Goal: Transaction & Acquisition: Purchase product/service

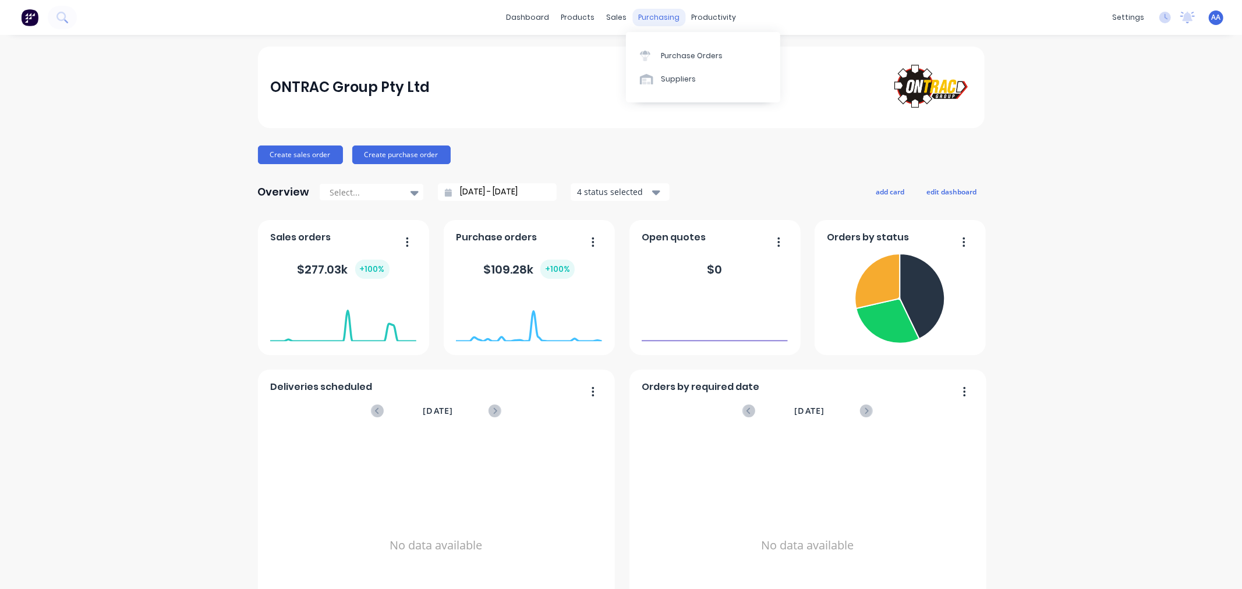
click at [652, 15] on div "purchasing" at bounding box center [658, 17] width 53 height 17
click at [667, 59] on div "Purchase Orders" at bounding box center [692, 56] width 62 height 10
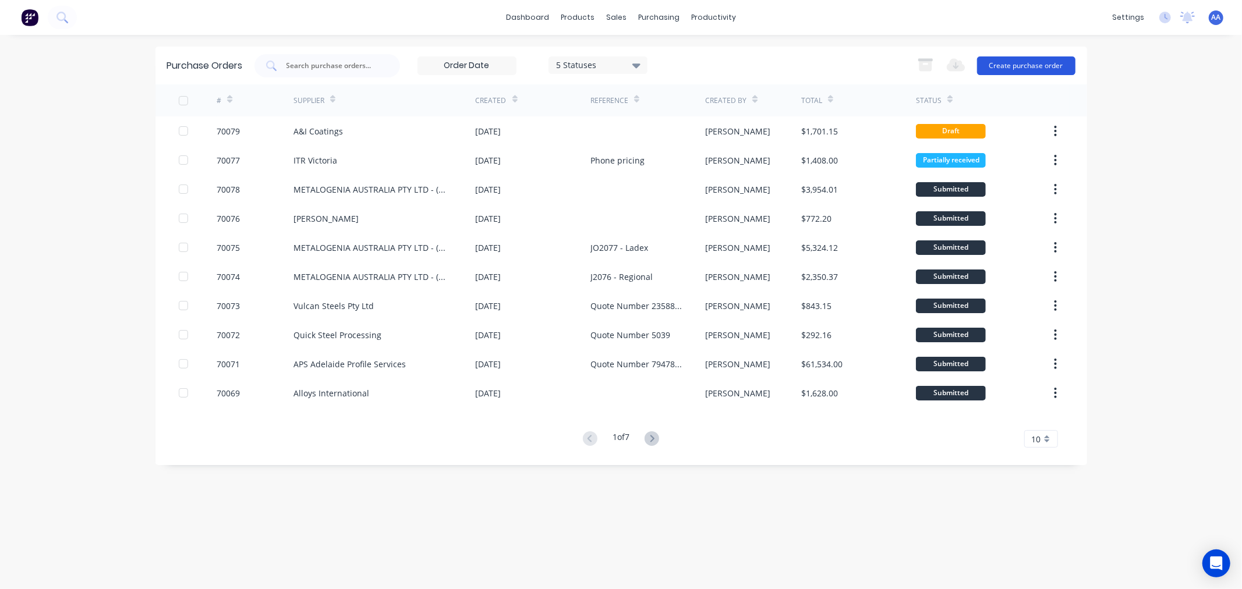
click at [1003, 60] on button "Create purchase order" at bounding box center [1026, 65] width 98 height 19
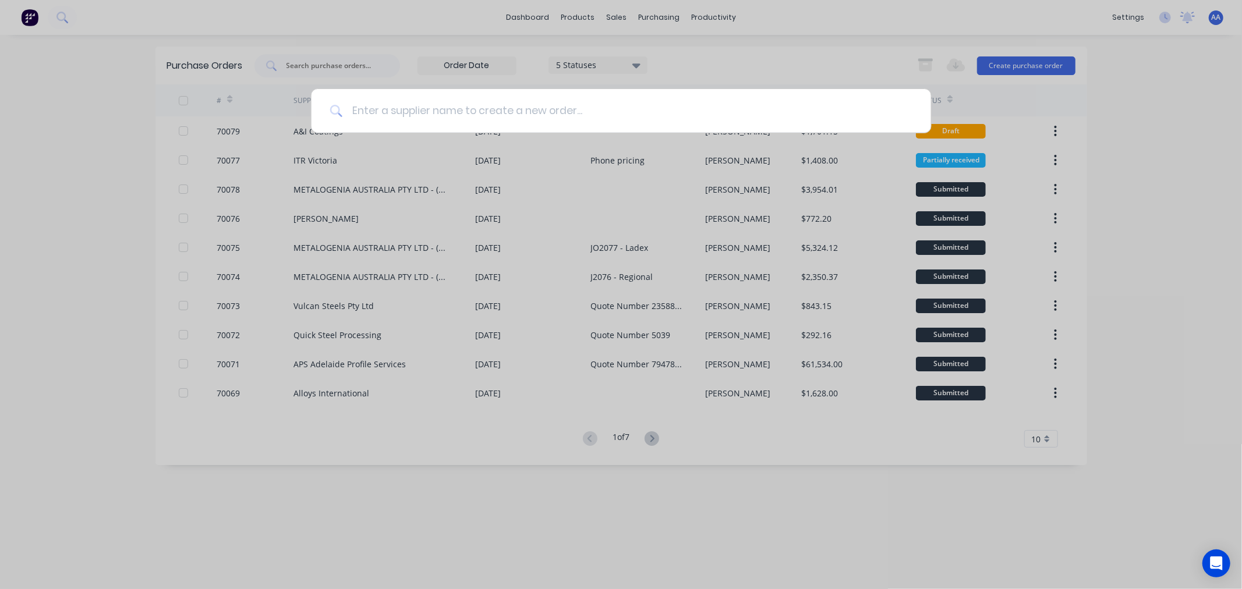
click at [550, 114] on input at bounding box center [627, 111] width 570 height 44
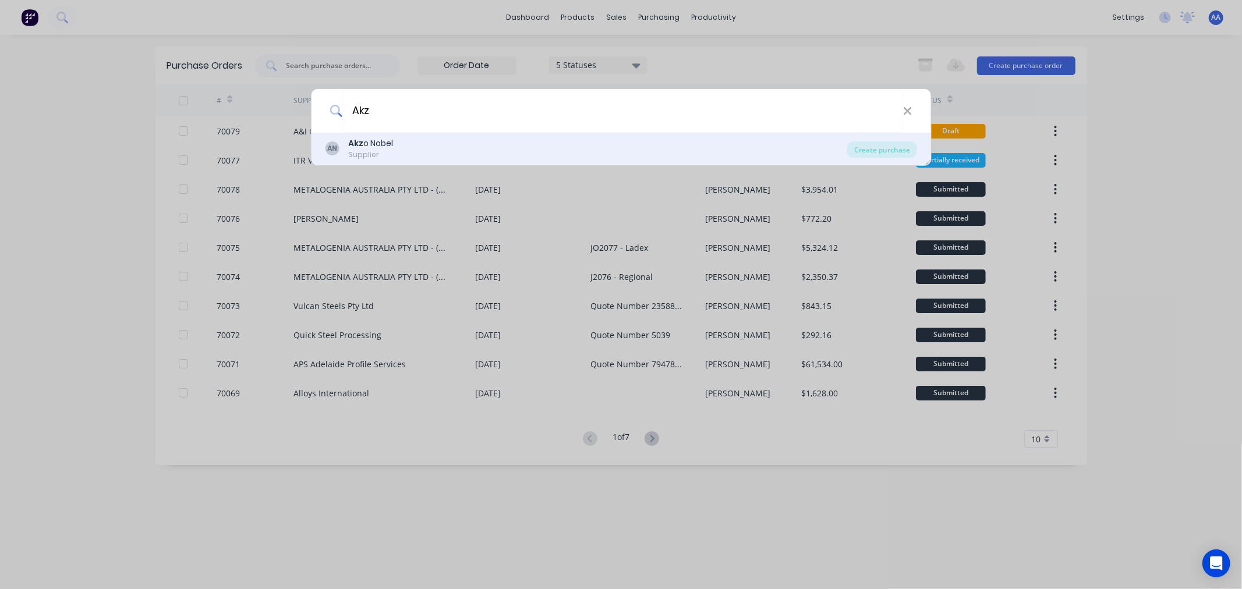
type input "Akz"
click at [408, 150] on div "AN Akz o Nobel Supplier" at bounding box center [586, 148] width 522 height 23
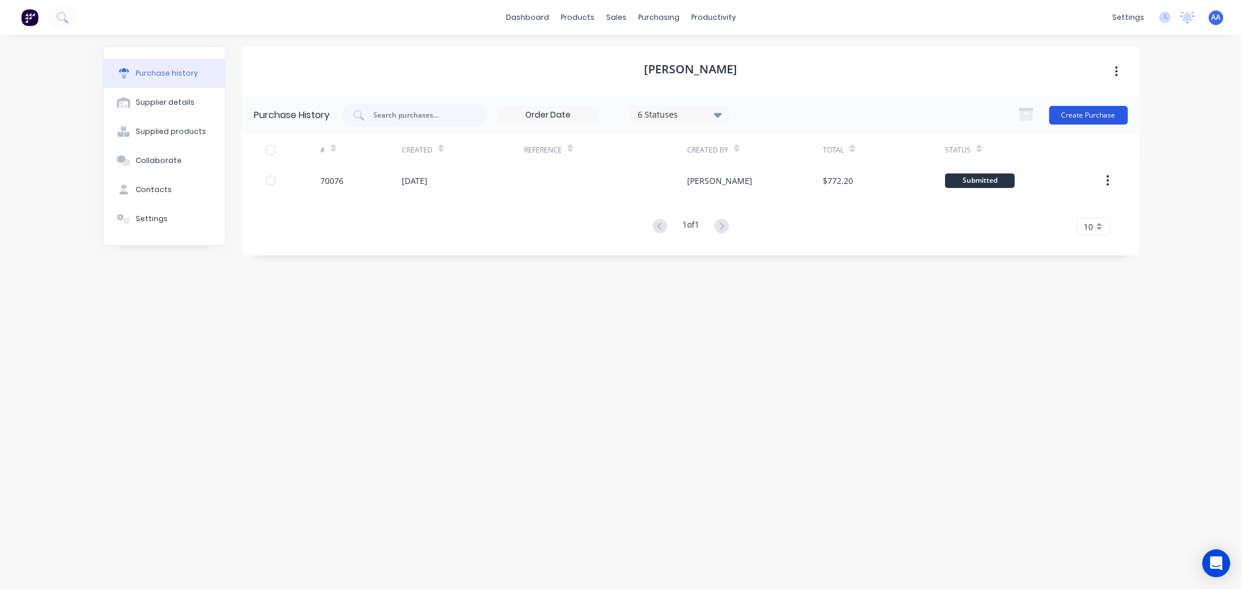
click at [1080, 117] on button "Create Purchase" at bounding box center [1088, 115] width 79 height 19
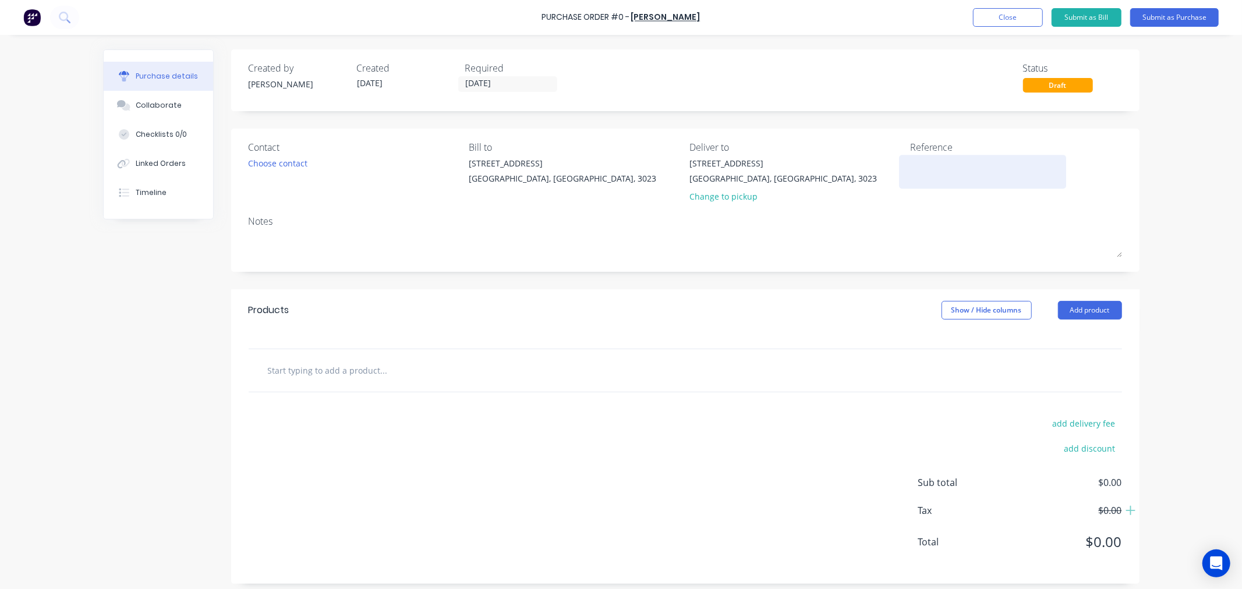
click at [934, 165] on textarea at bounding box center [983, 170] width 146 height 26
paste textarea "20316277"
type textarea "20316277"
click at [910, 160] on textarea "20316277" at bounding box center [983, 170] width 146 height 26
type textarea "x"
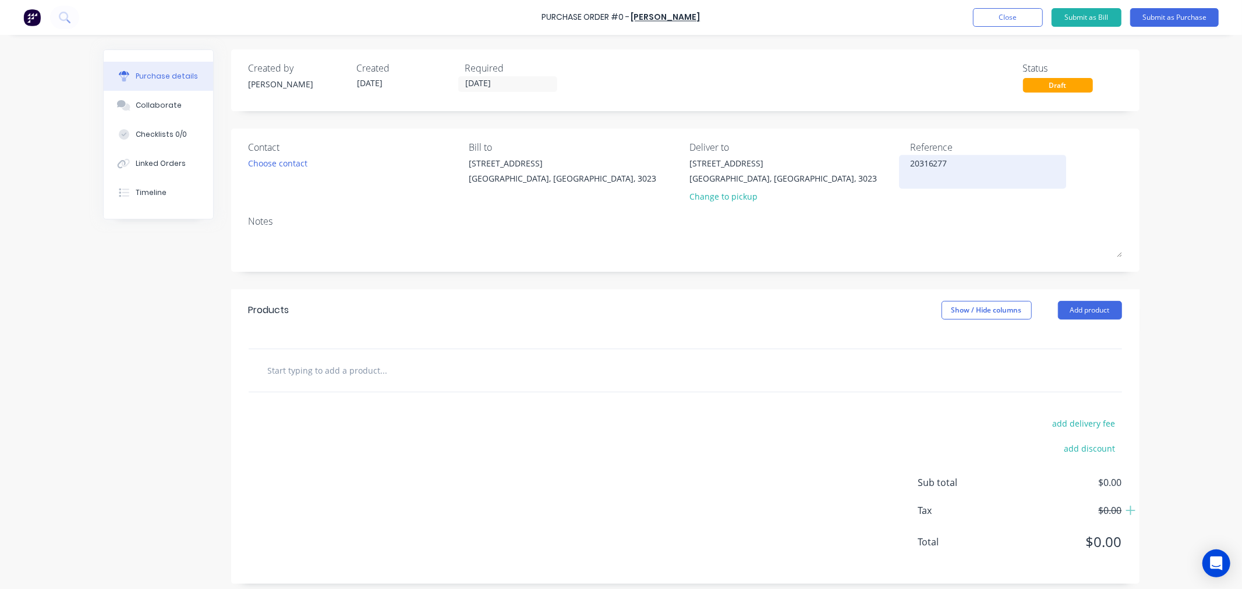
click at [910, 165] on textarea "20316277" at bounding box center [983, 170] width 146 height 26
type textarea "Quote 20316277"
type textarea "x"
type textarea "Quote 20316277"
click at [440, 375] on input "text" at bounding box center [383, 370] width 233 height 23
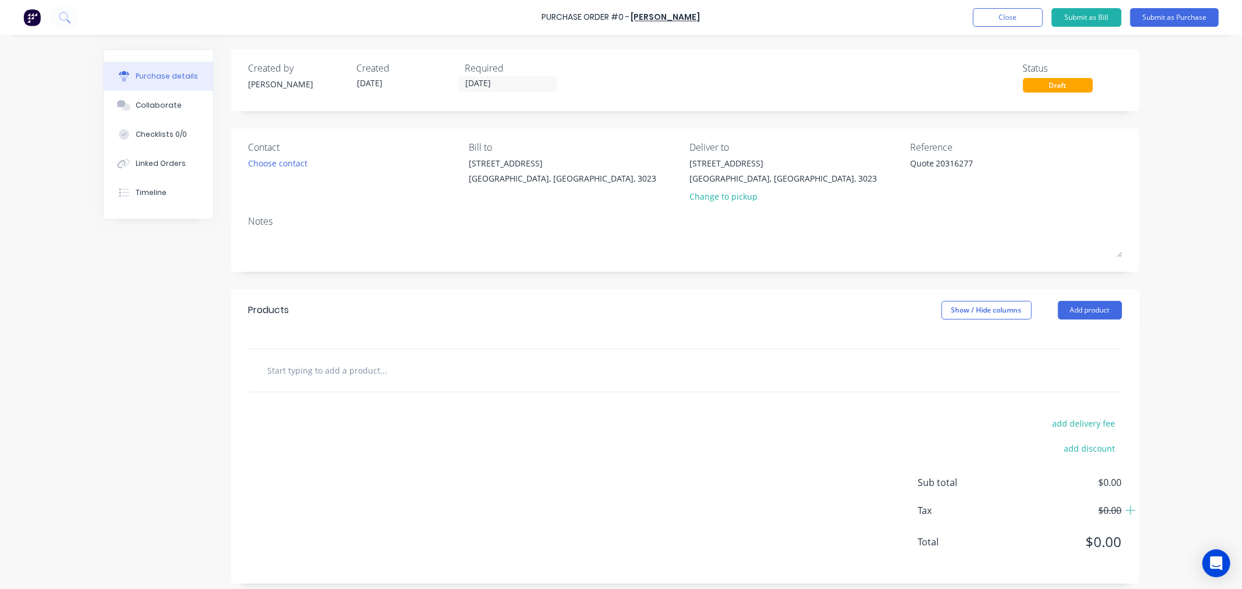
paste input "INTERTHANE 3230G MDA044/20L PG5 MDS17F/A HITACHI DARK GREY IP S17F"
type textarea "x"
type input "INTERTHANE 3230G MDA044/20L PG5 MDS17F/A HITACHI DARK GREY IP S17F"
type textarea "x"
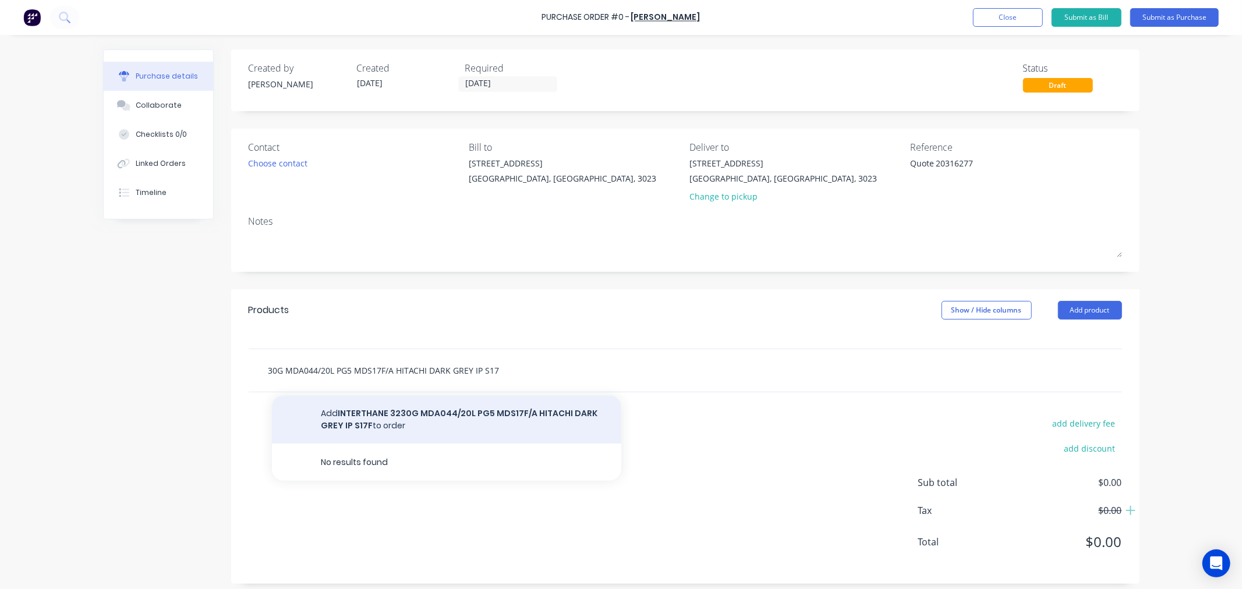
type input "INTERTHANE 3230G MDA044/20L PG5 MDS17F/A HITACHI DARK GREY IP S17F"
click at [362, 414] on button "Add INTERTHANE 3230G MDA044/20L PG5 MDS17F/A HITACHI DARK GREY IP S17F to order" at bounding box center [446, 420] width 349 height 48
type textarea "x"
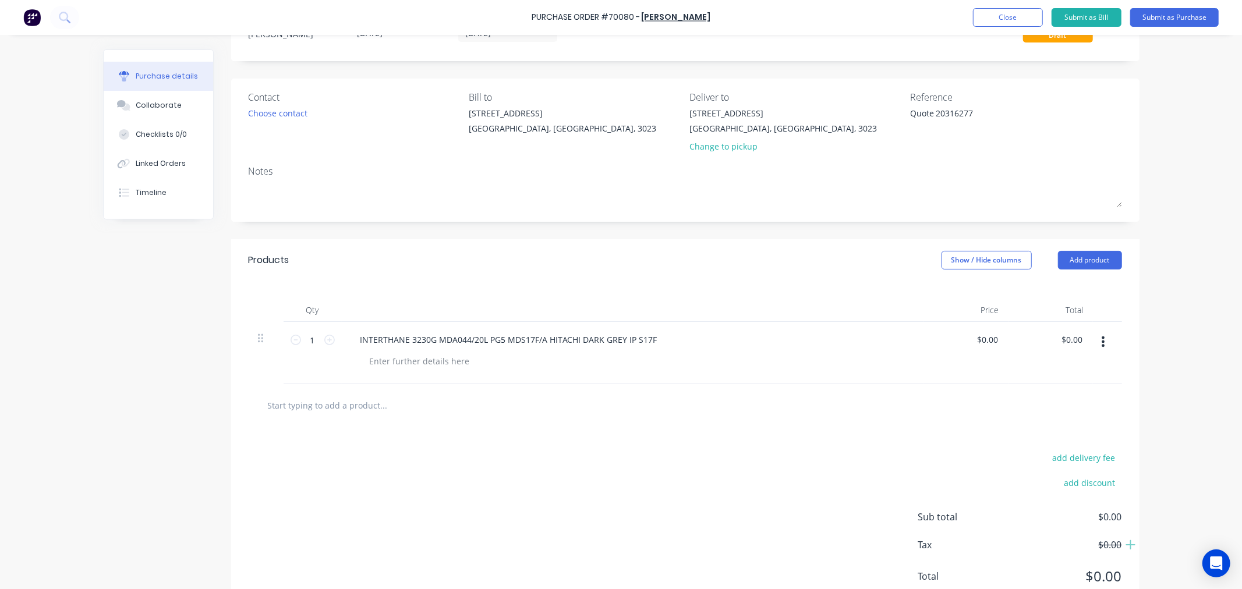
scroll to position [27, 0]
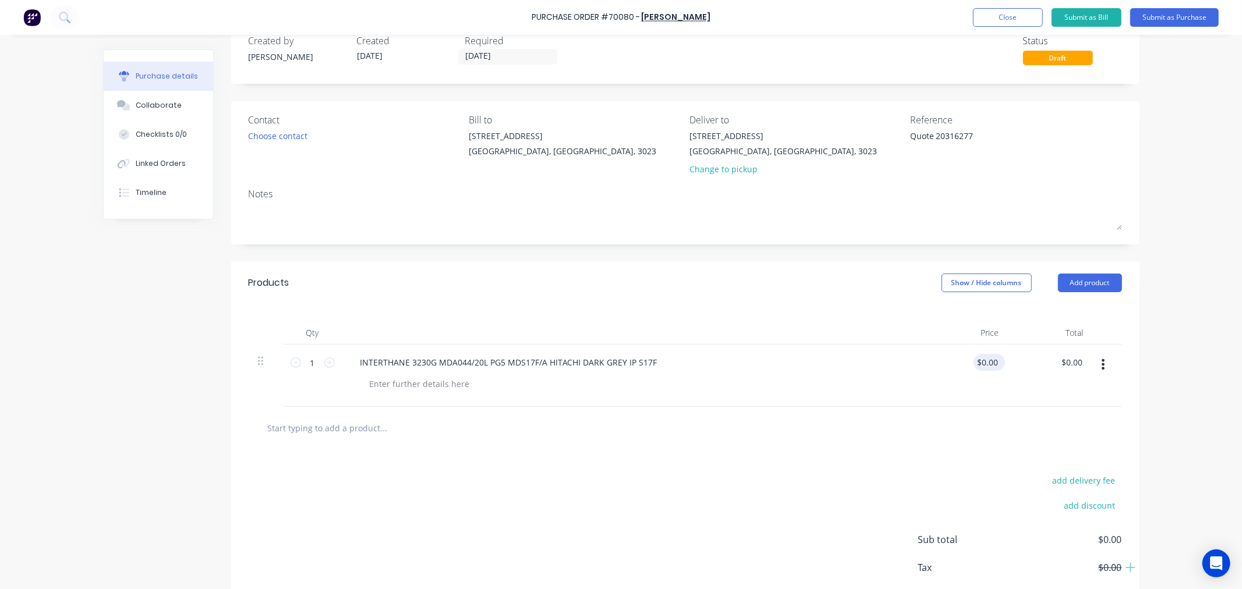
type textarea "x"
type input "0.0000"
click at [988, 362] on input "0.0000" at bounding box center [986, 362] width 27 height 17
type textarea "x"
drag, startPoint x: 968, startPoint y: 366, endPoint x: 994, endPoint y: 363, distance: 26.3
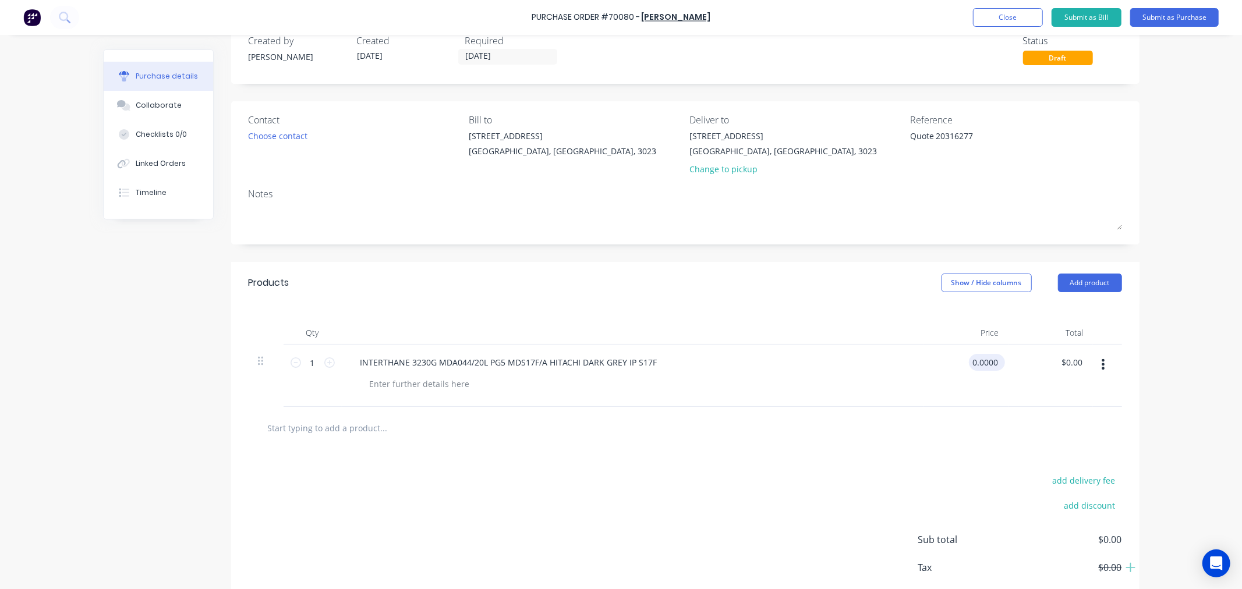
click at [994, 363] on input "0.0000" at bounding box center [984, 362] width 31 height 17
type input "28.27"
type textarea "x"
type input "$28.27"
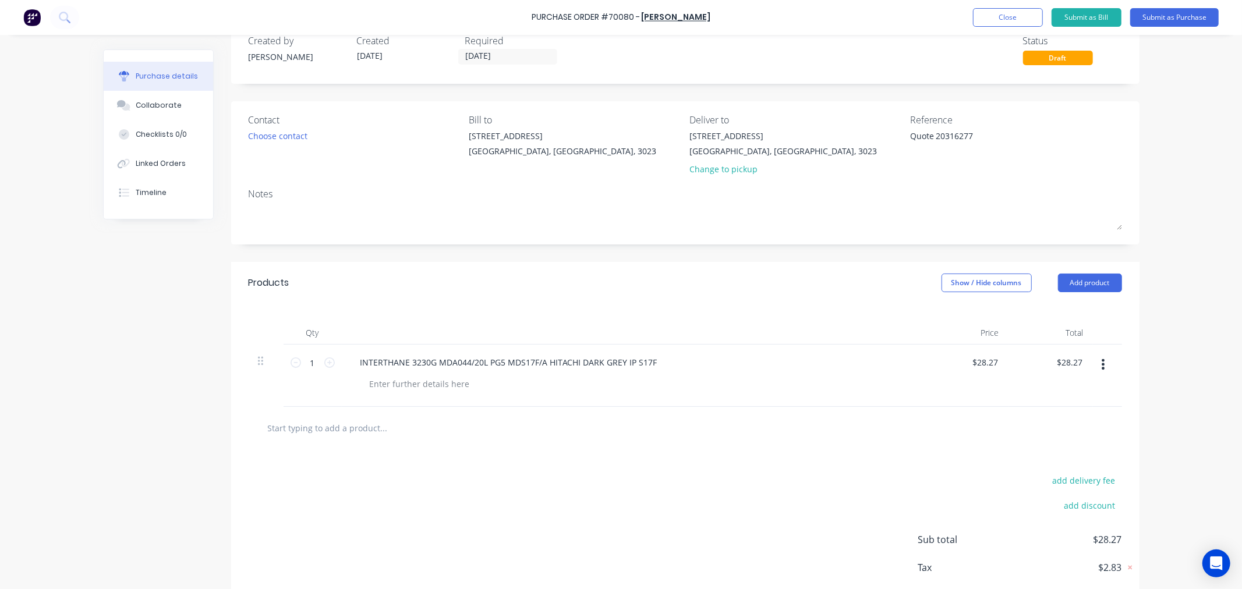
click at [827, 371] on div "INTERTHANE 3230G MDA044/20L PG5 MDS17F/A HITACHI DARK GREY IP S17F" at bounding box center [633, 376] width 582 height 62
click at [310, 359] on input "1" at bounding box center [312, 362] width 23 height 17
type textarea "x"
type input "2"
type input "$56.54"
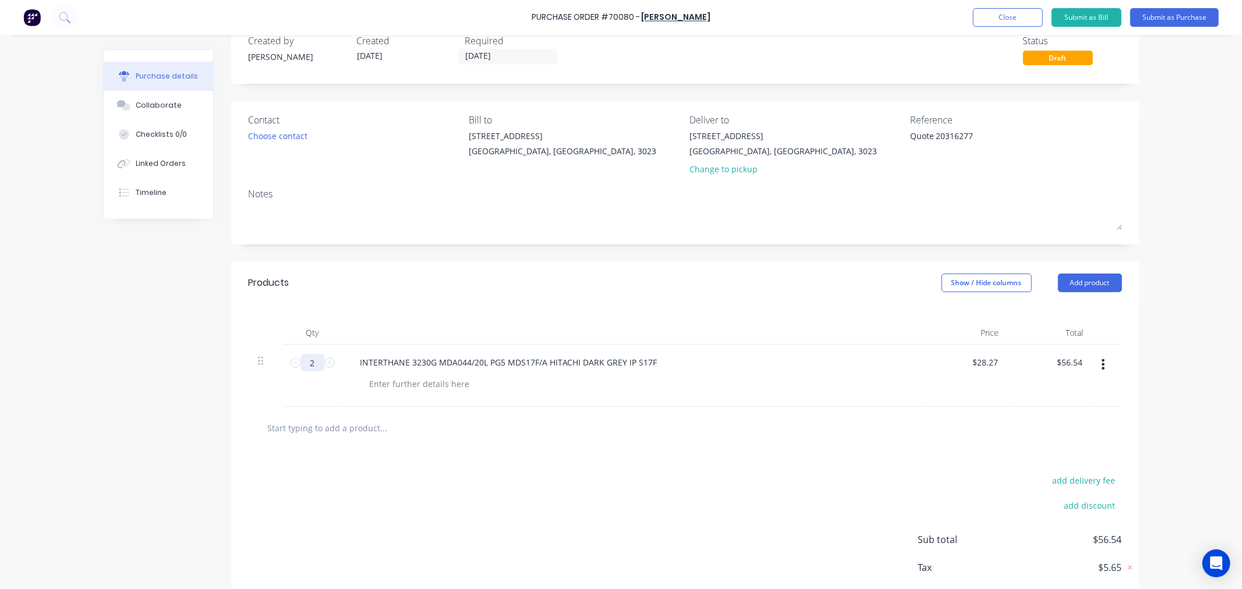
type textarea "x"
type input "20"
type input "$565.40"
type textarea "x"
type input "20"
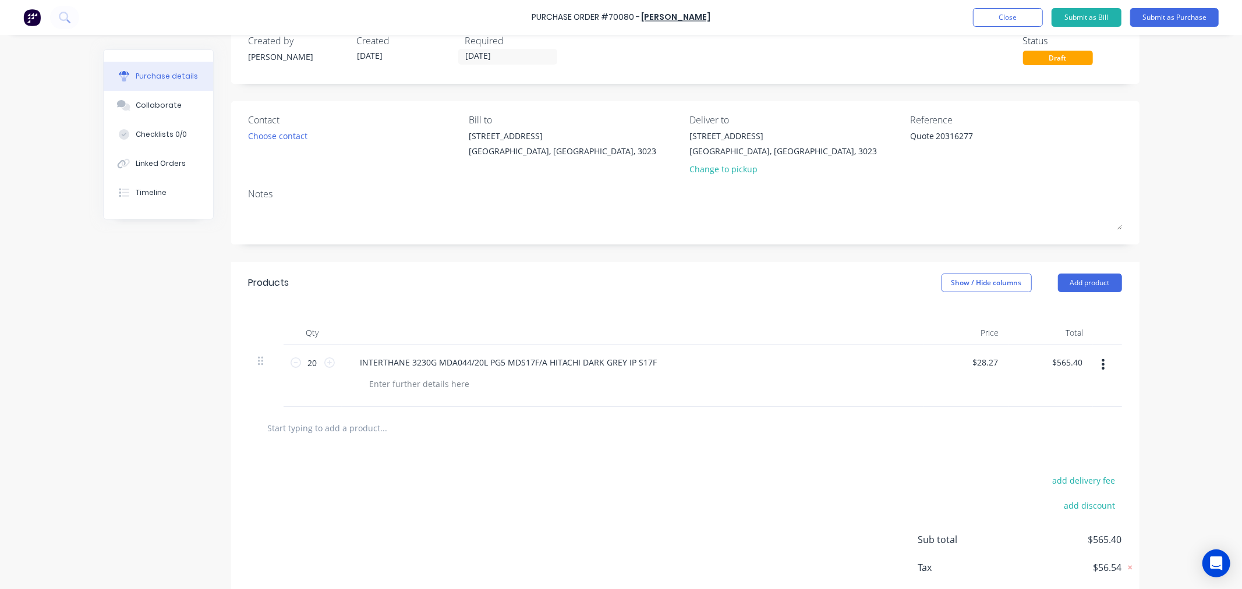
click at [504, 442] on div at bounding box center [685, 428] width 873 height 42
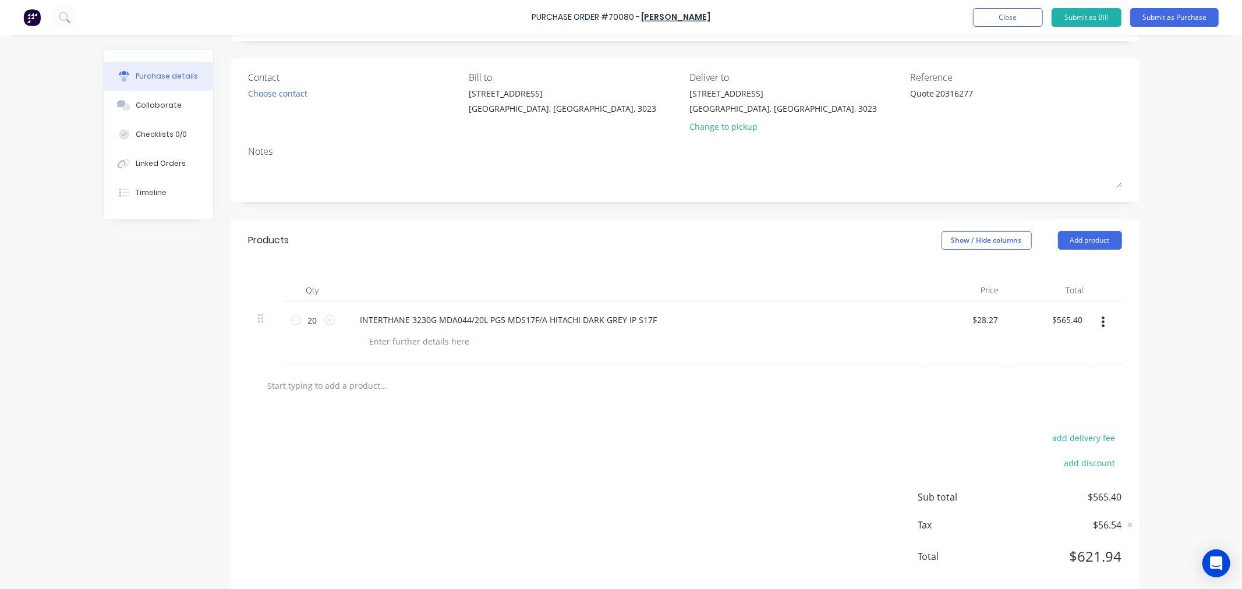
scroll to position [92, 0]
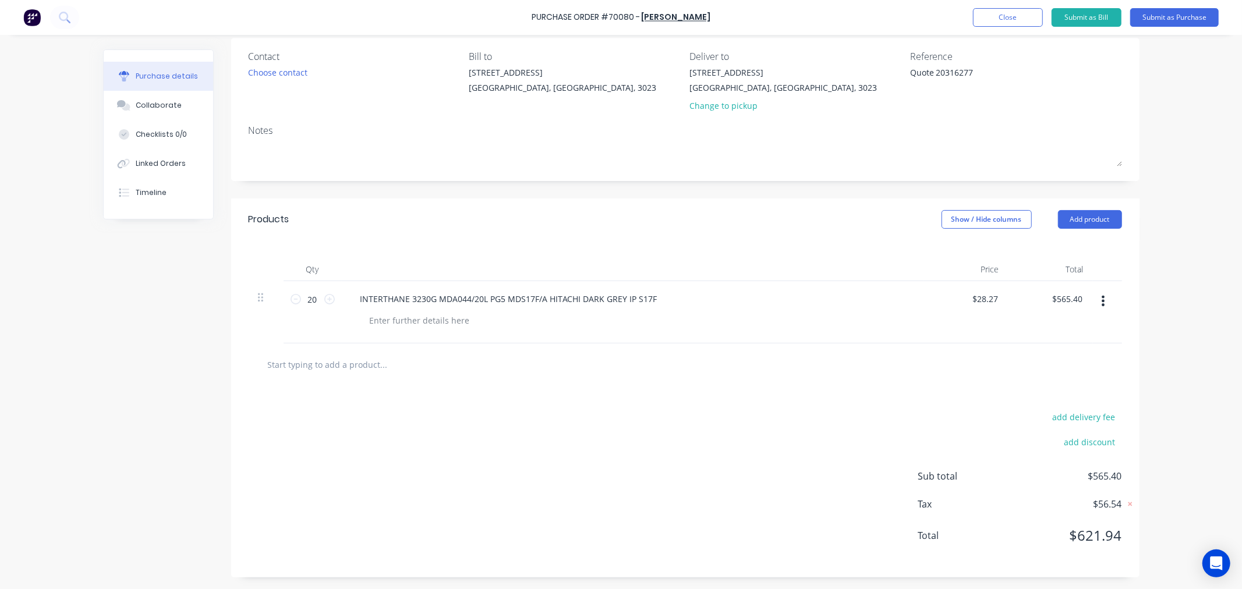
click at [329, 365] on input "text" at bounding box center [383, 364] width 233 height 23
type textarea "x"
type input "f"
type textarea "x"
type input "fr"
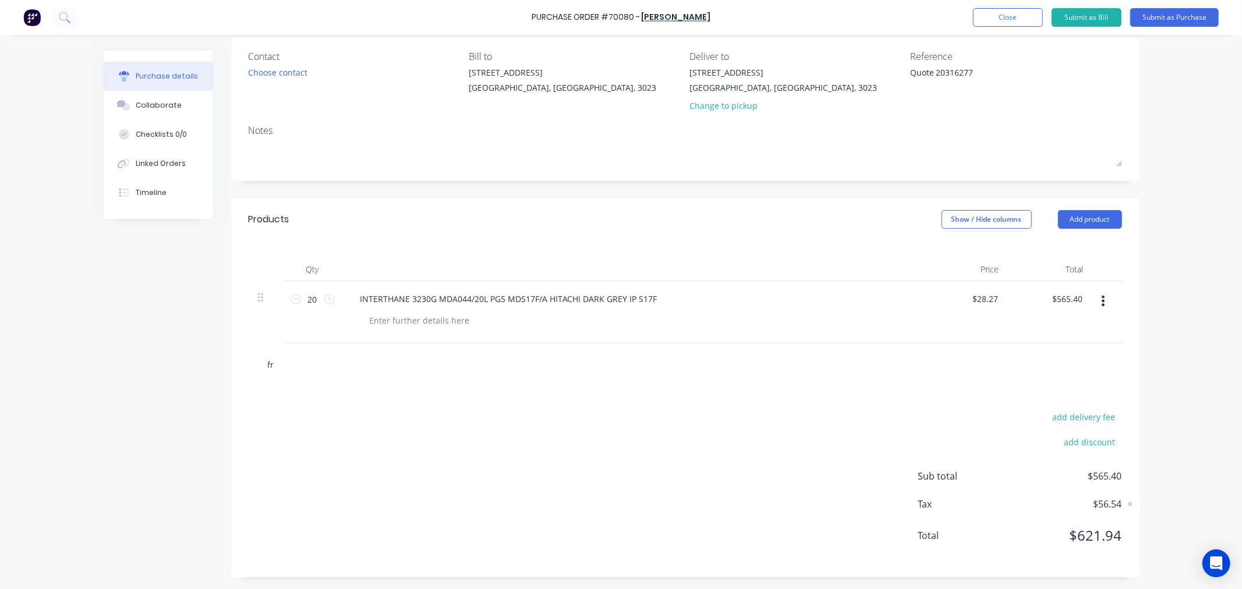
type textarea "x"
type input "fre"
type textarea "x"
type input "frei"
type textarea "x"
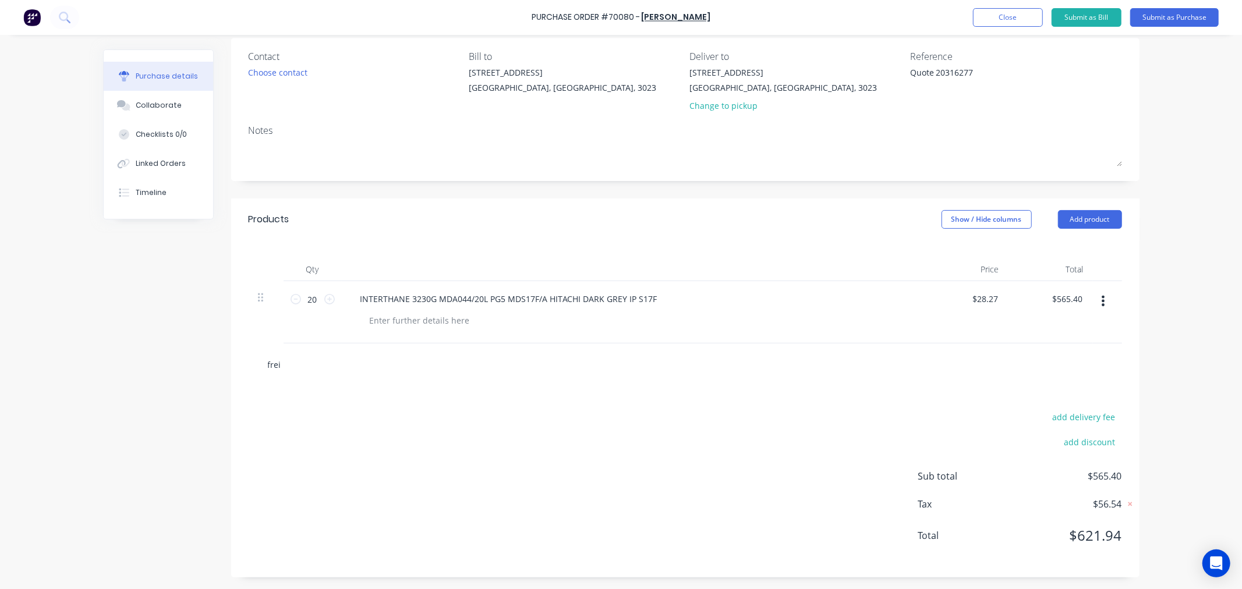
type input "freig"
type textarea "x"
type input "freigh"
type textarea "x"
type input "freight"
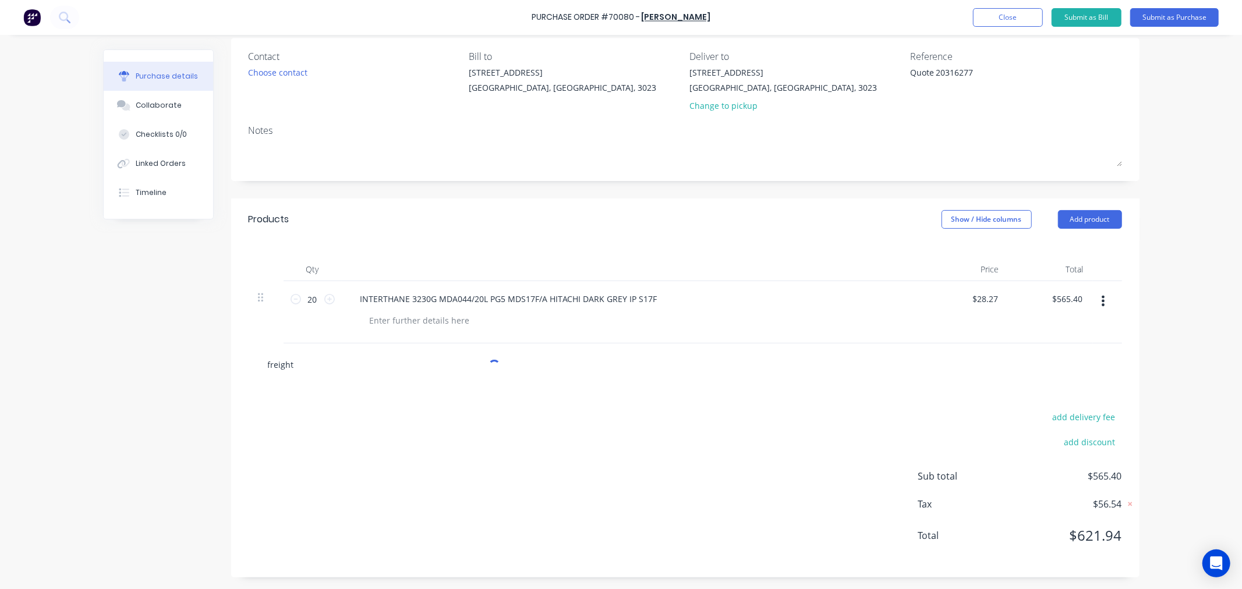
type textarea "x"
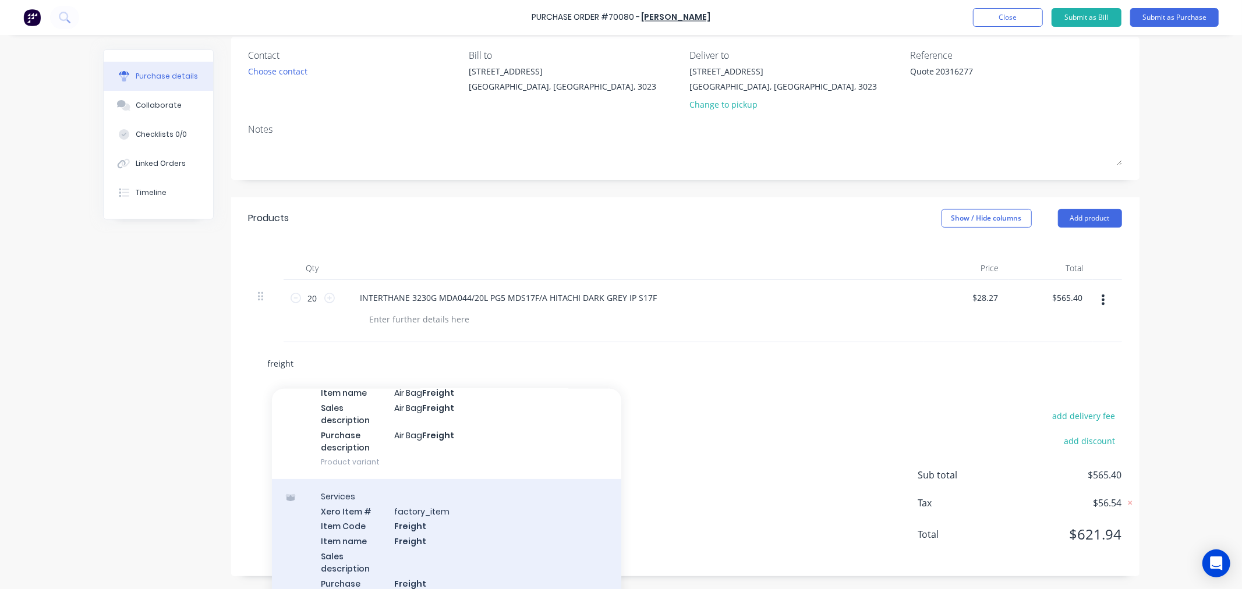
scroll to position [129, 0]
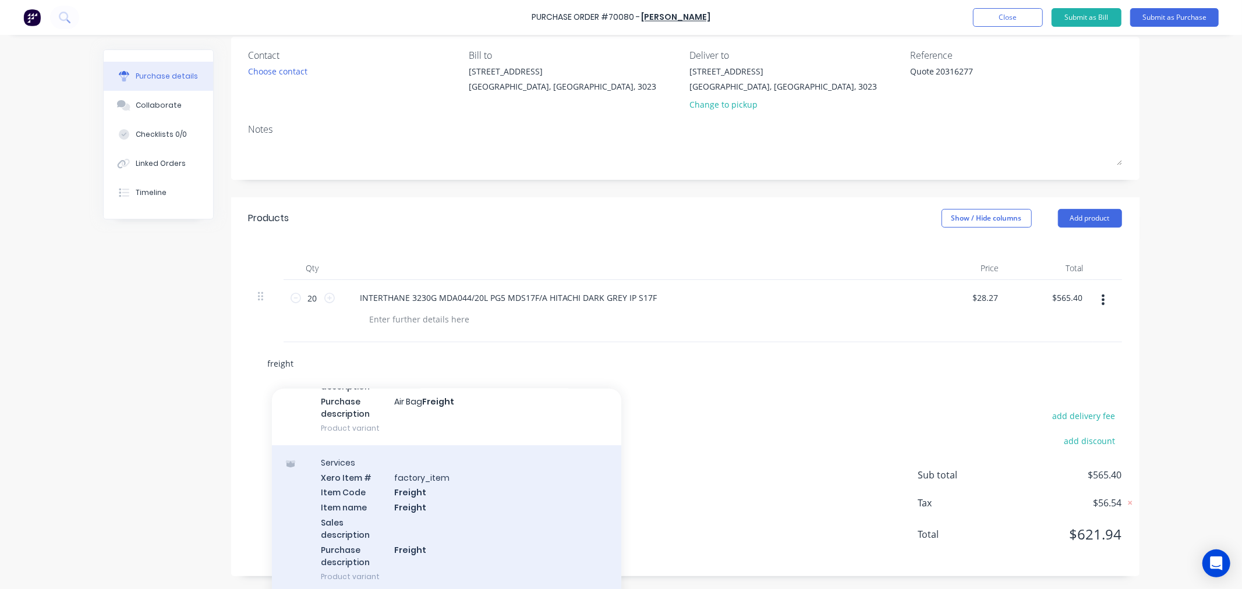
type input "freight"
click at [348, 502] on div "Services Xero Item # factory_item Item Code Freight Item name Freight Sales des…" at bounding box center [446, 519] width 349 height 148
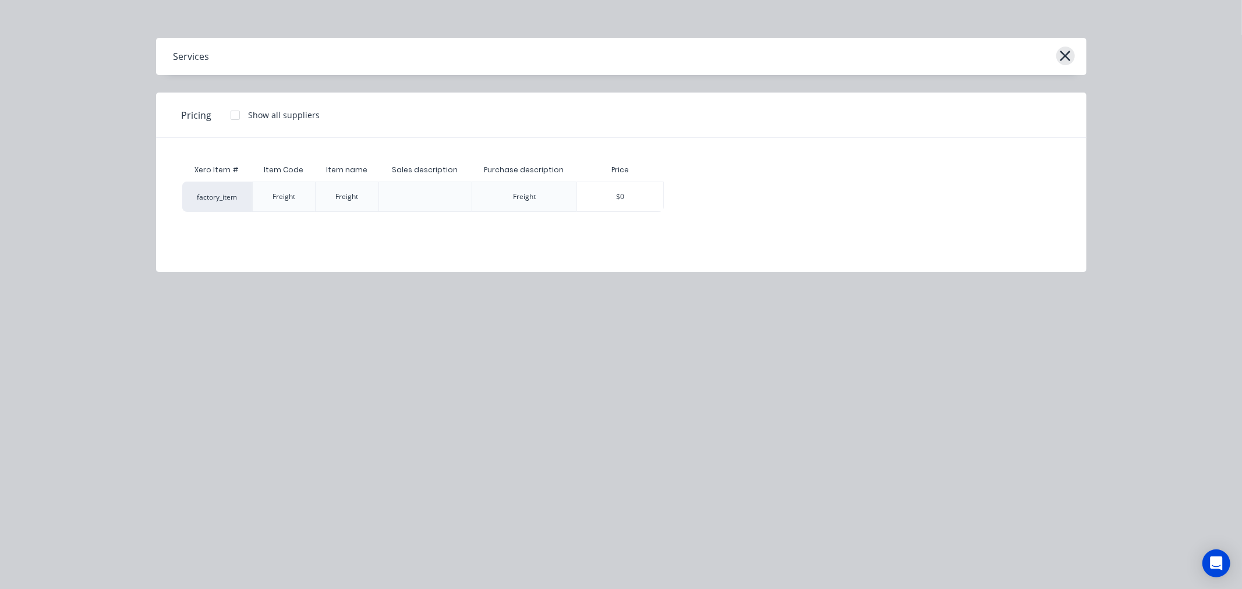
click at [1067, 54] on icon "button" at bounding box center [1065, 56] width 10 height 10
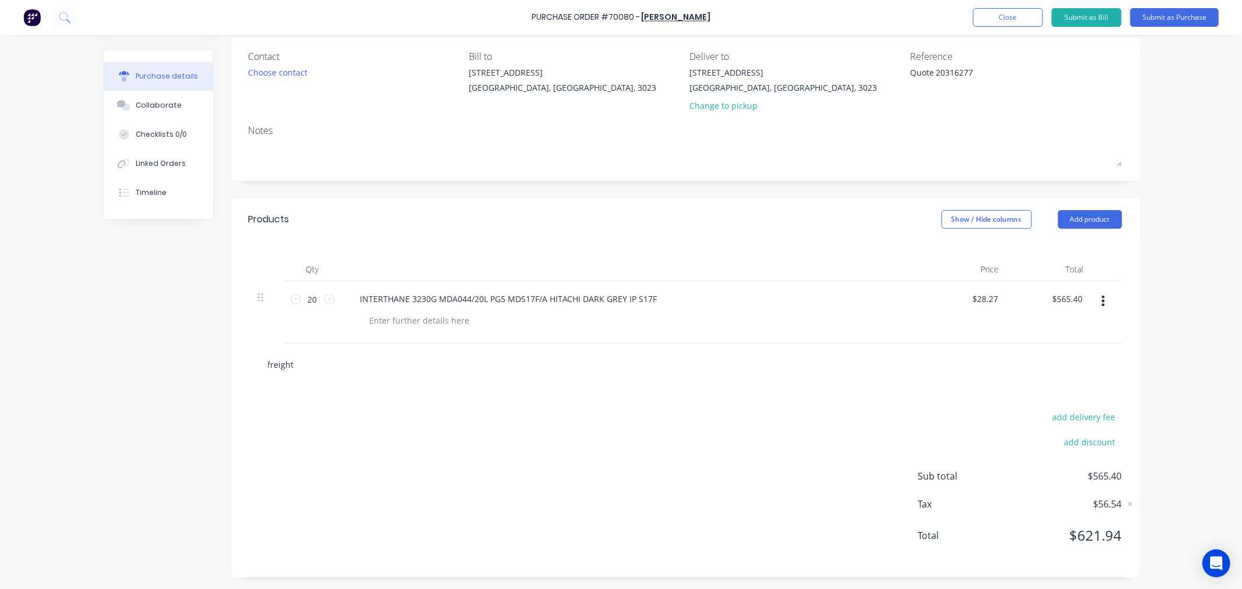
click at [329, 366] on input "freight" at bounding box center [383, 364] width 233 height 23
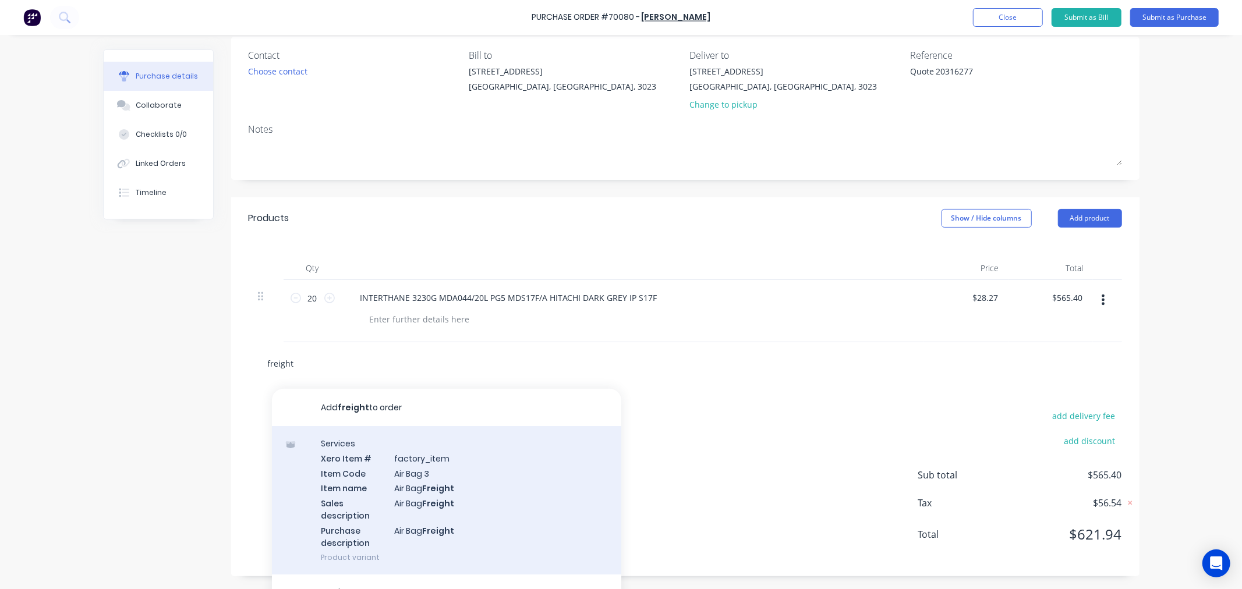
scroll to position [65, 0]
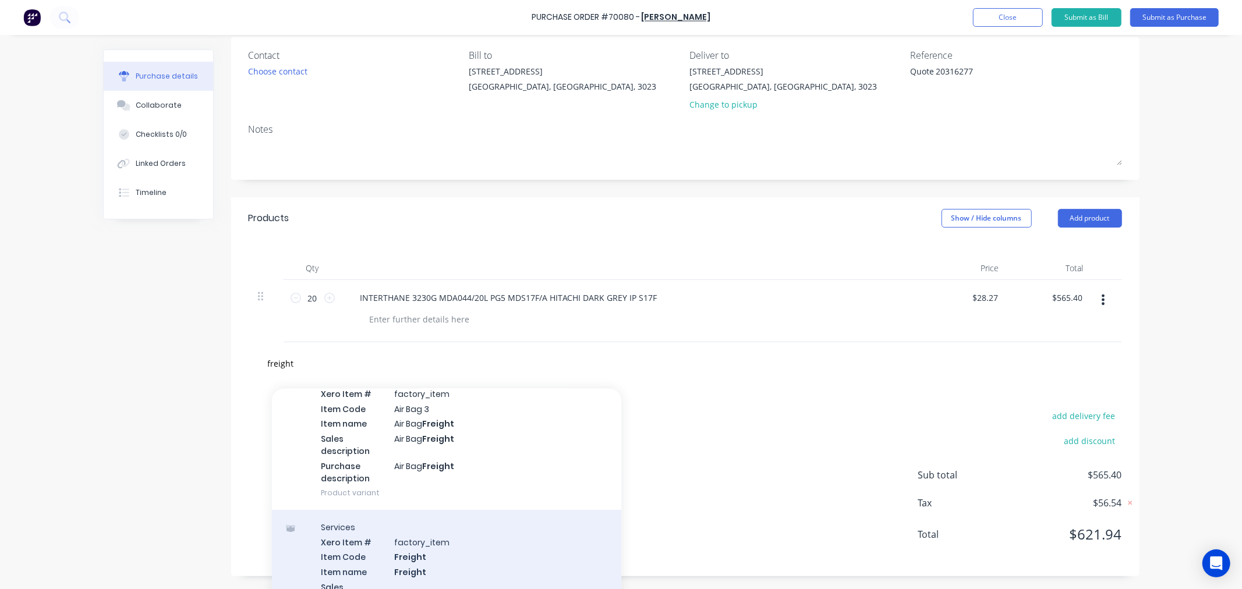
click at [336, 545] on div "Services Xero Item # factory_item Item Code Freight Item name Freight Sales des…" at bounding box center [446, 584] width 349 height 148
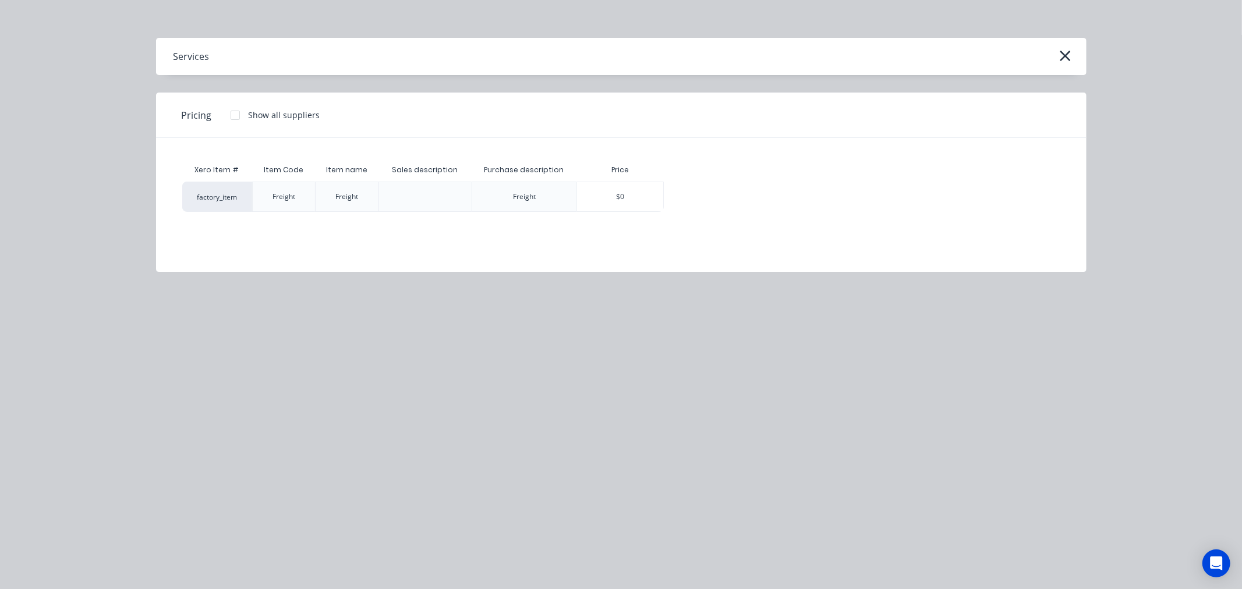
click at [290, 201] on div "Freight" at bounding box center [283, 197] width 23 height 10
click at [288, 197] on div "Freight" at bounding box center [283, 197] width 23 height 10
click at [637, 194] on div "$0" at bounding box center [620, 196] width 86 height 29
type textarea "x"
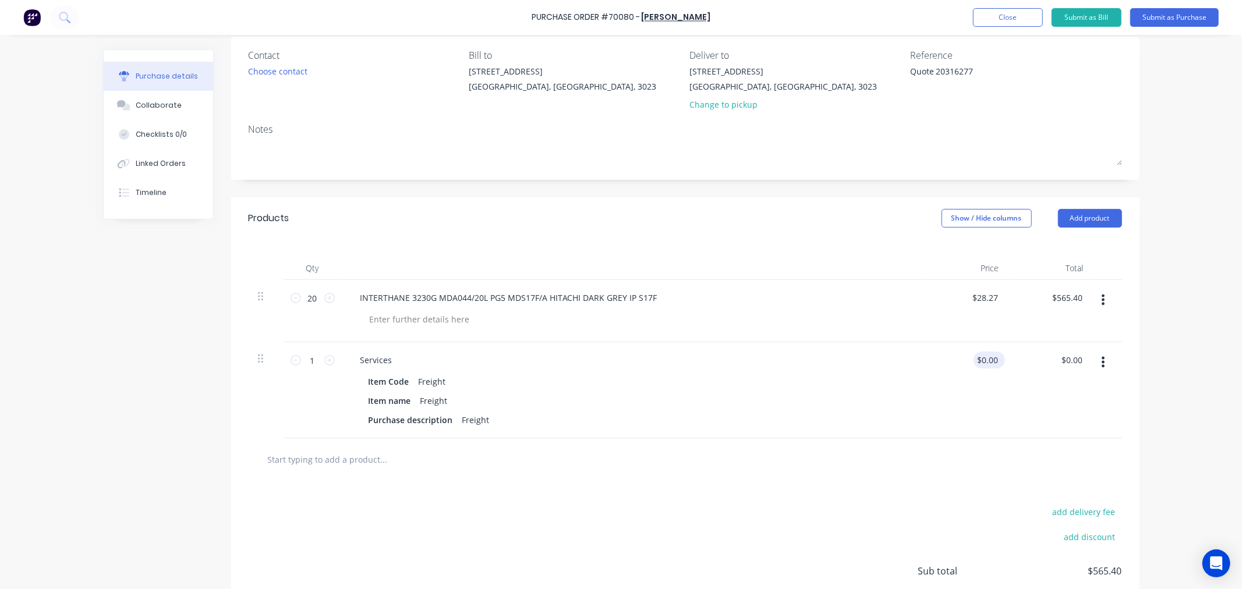
type textarea "x"
type input "0"
click at [973, 361] on div "0 $0.00" at bounding box center [966, 390] width 84 height 96
type textarea "x"
drag, startPoint x: 986, startPoint y: 360, endPoint x: 993, endPoint y: 359, distance: 6.4
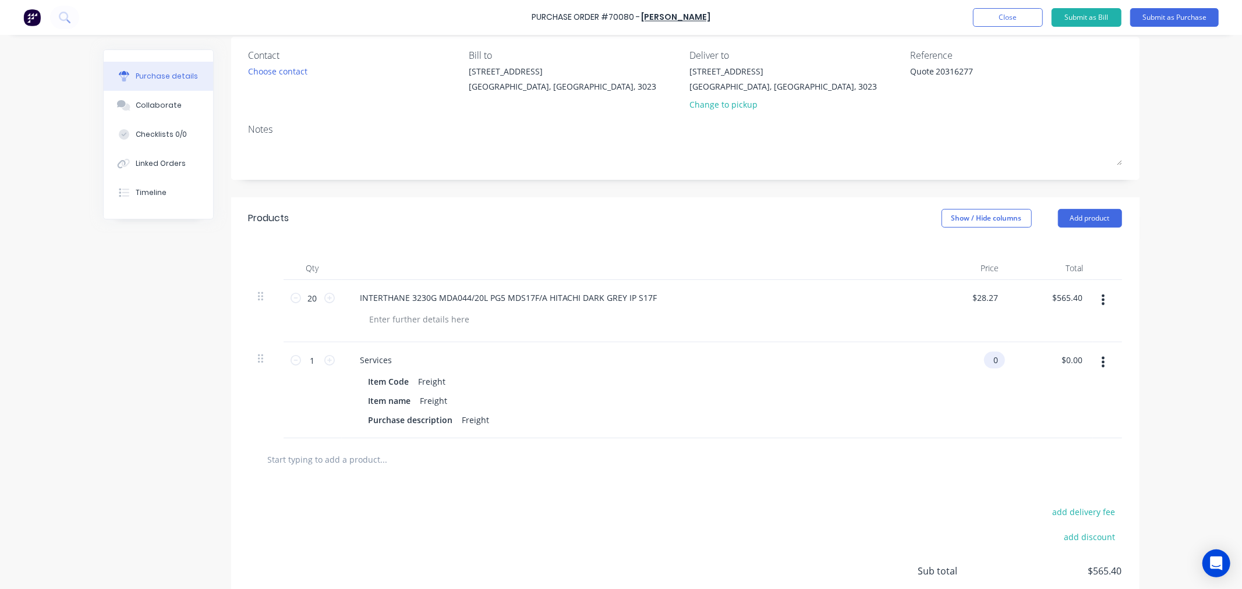
click at [993, 359] on input "0" at bounding box center [992, 360] width 16 height 17
type input "50"
type textarea "x"
type input "$50.00"
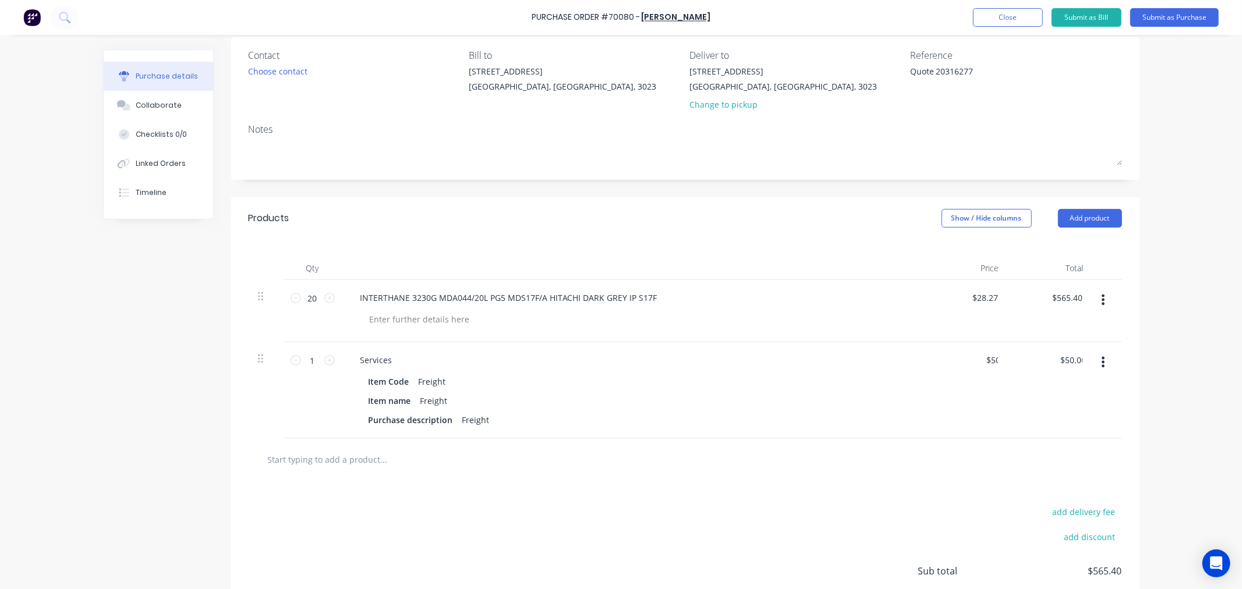
click at [702, 487] on div "add delivery fee add discount Sub total $565.40 Tax $56.54 Total $621.94" at bounding box center [685, 577] width 908 height 192
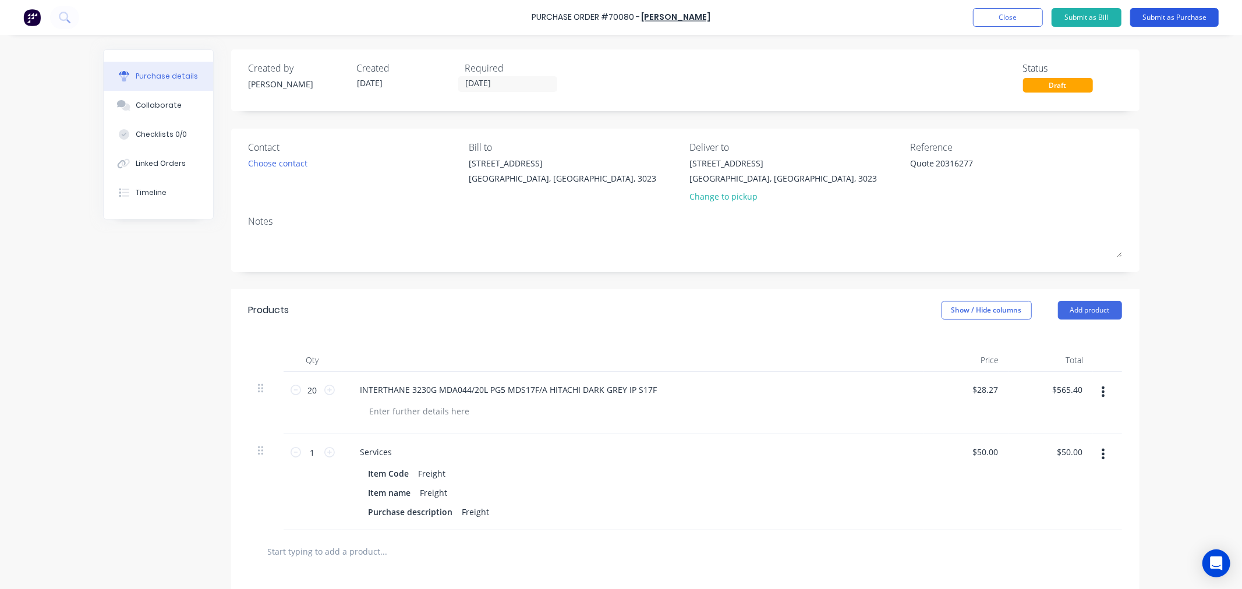
click at [1183, 20] on button "Submit as Purchase" at bounding box center [1174, 17] width 88 height 19
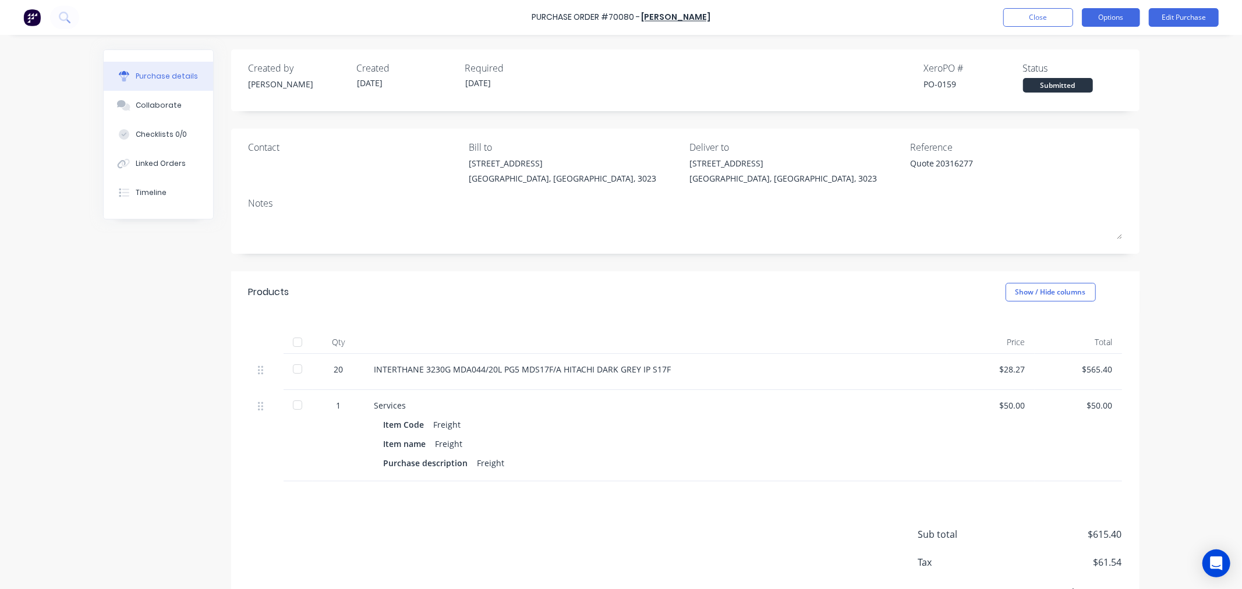
click at [1091, 17] on button "Options" at bounding box center [1111, 17] width 58 height 19
click at [1074, 42] on div "Print / Email" at bounding box center [1085, 47] width 90 height 17
click at [1062, 68] on div "With pricing" at bounding box center [1085, 70] width 90 height 17
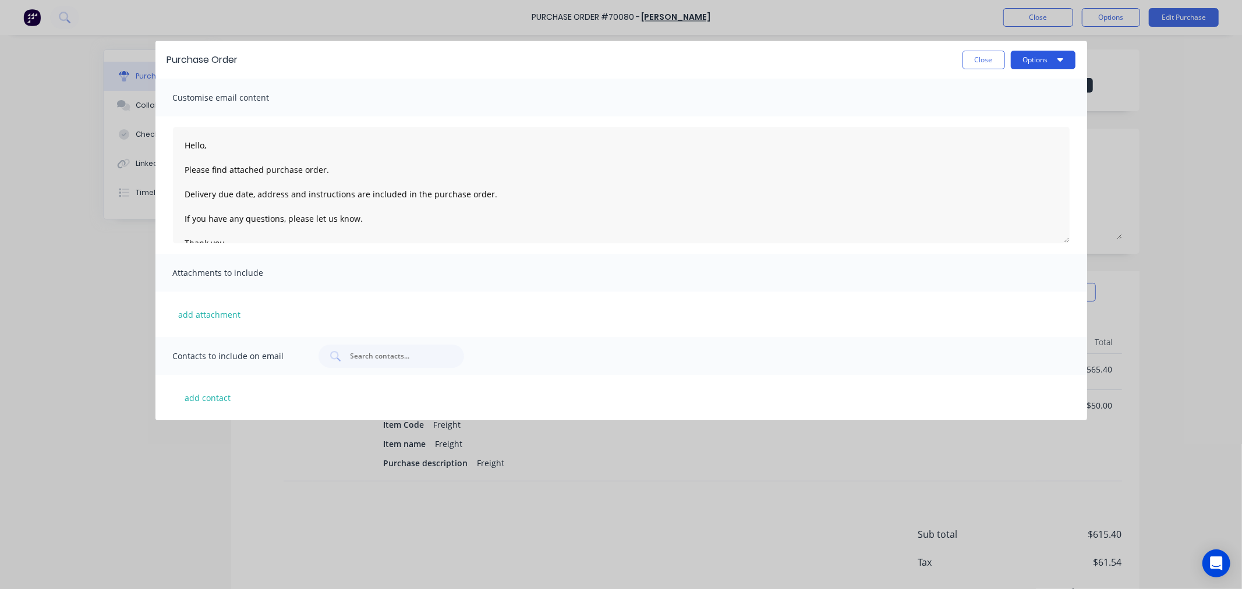
click at [1028, 61] on button "Options" at bounding box center [1043, 60] width 65 height 19
click at [1001, 94] on div "Print" at bounding box center [1020, 89] width 90 height 17
type textarea "x"
